Goal: Navigation & Orientation: Go to known website

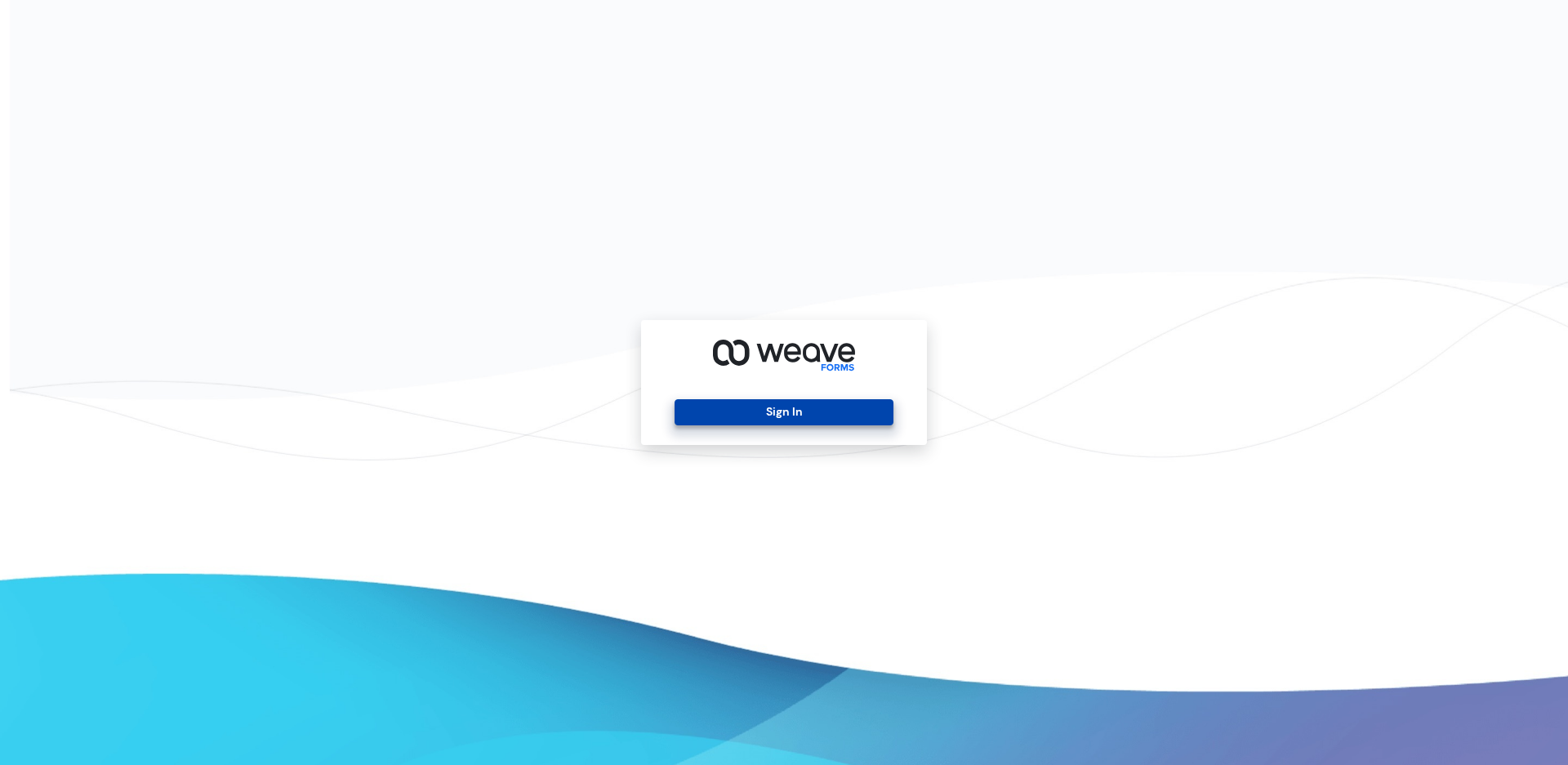
click at [755, 410] on button "Sign In" at bounding box center [783, 412] width 218 height 26
